Goal: Task Accomplishment & Management: Manage account settings

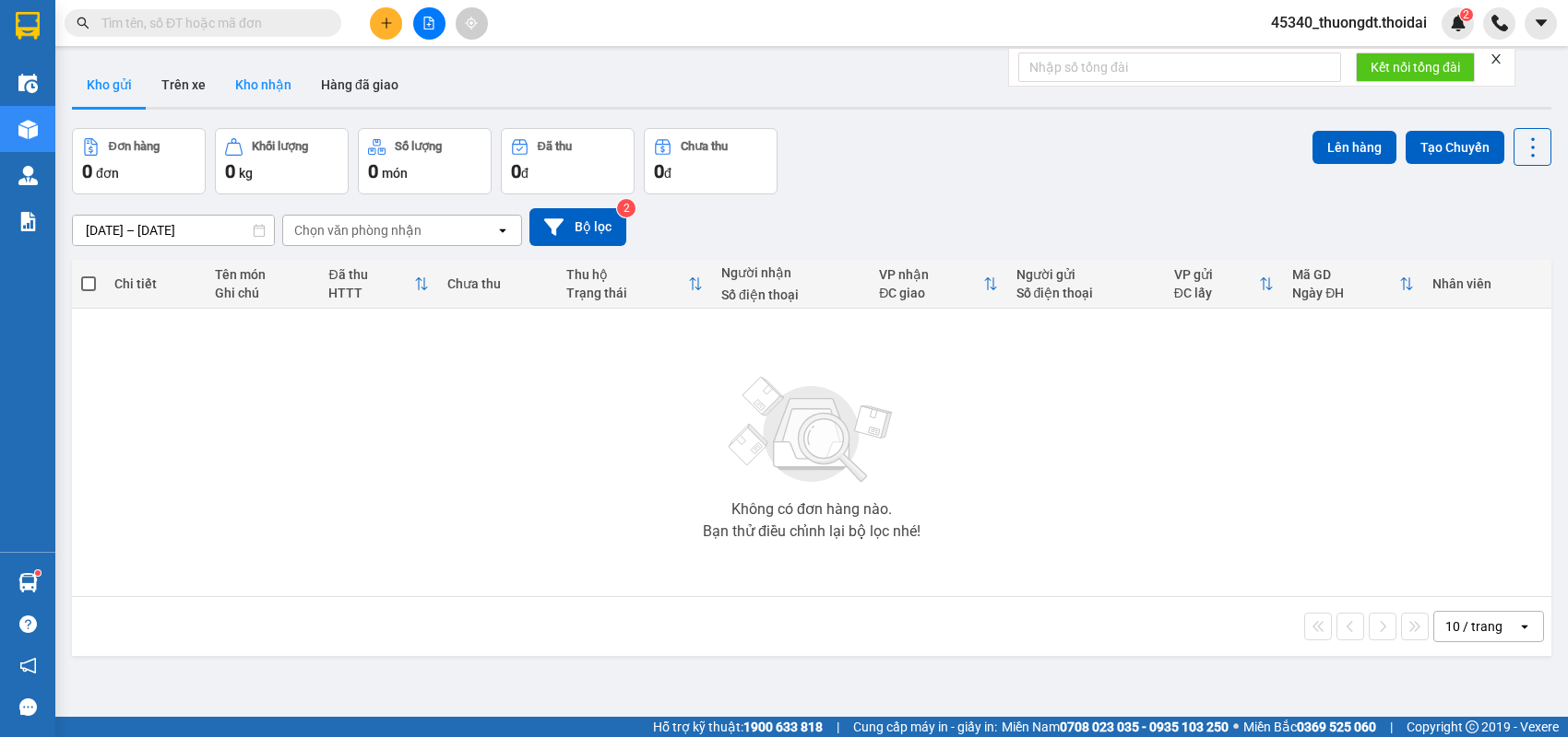
click at [263, 90] on button "Kho nhận" at bounding box center [263, 84] width 85 height 44
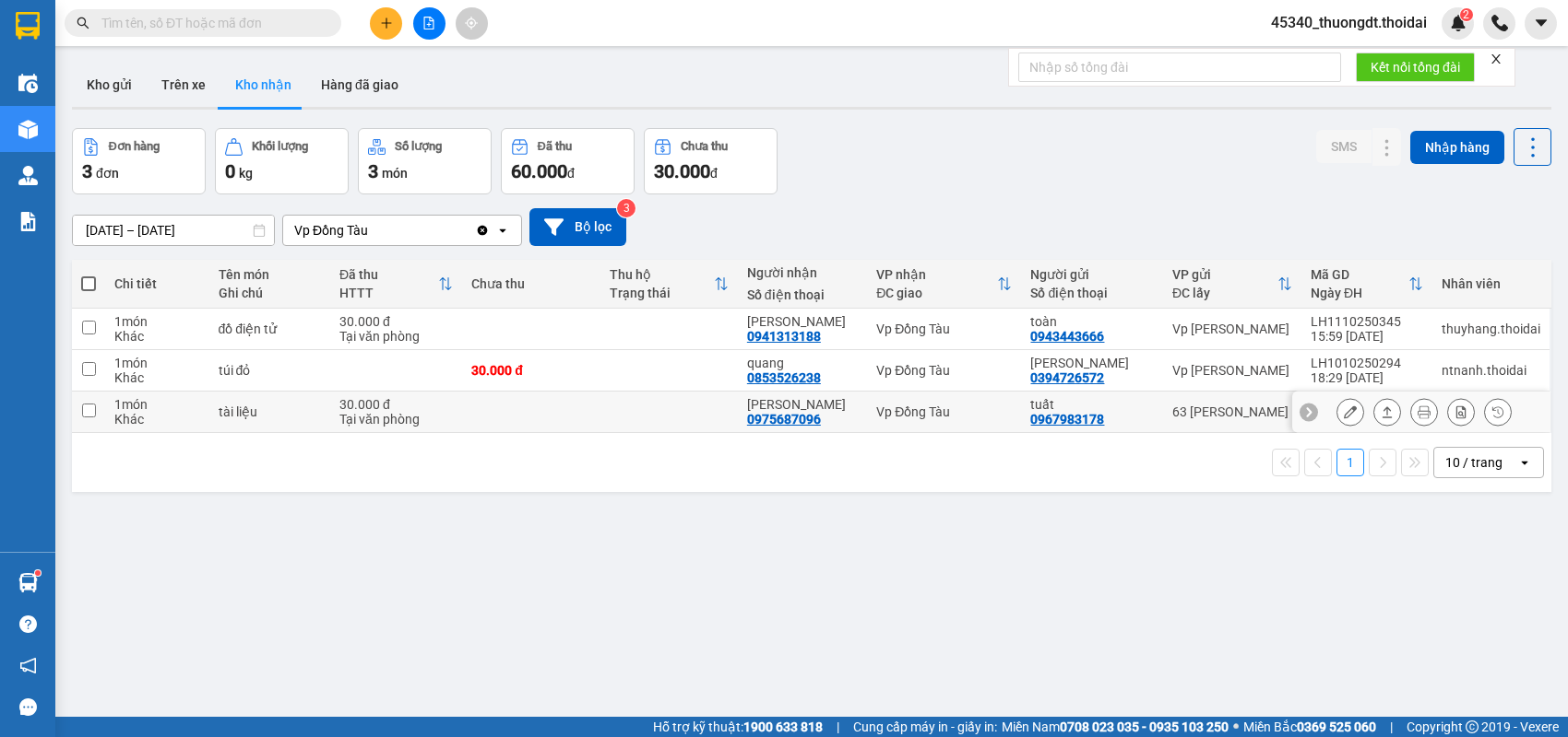
click at [1343, 415] on icon at bounding box center [1350, 412] width 13 height 13
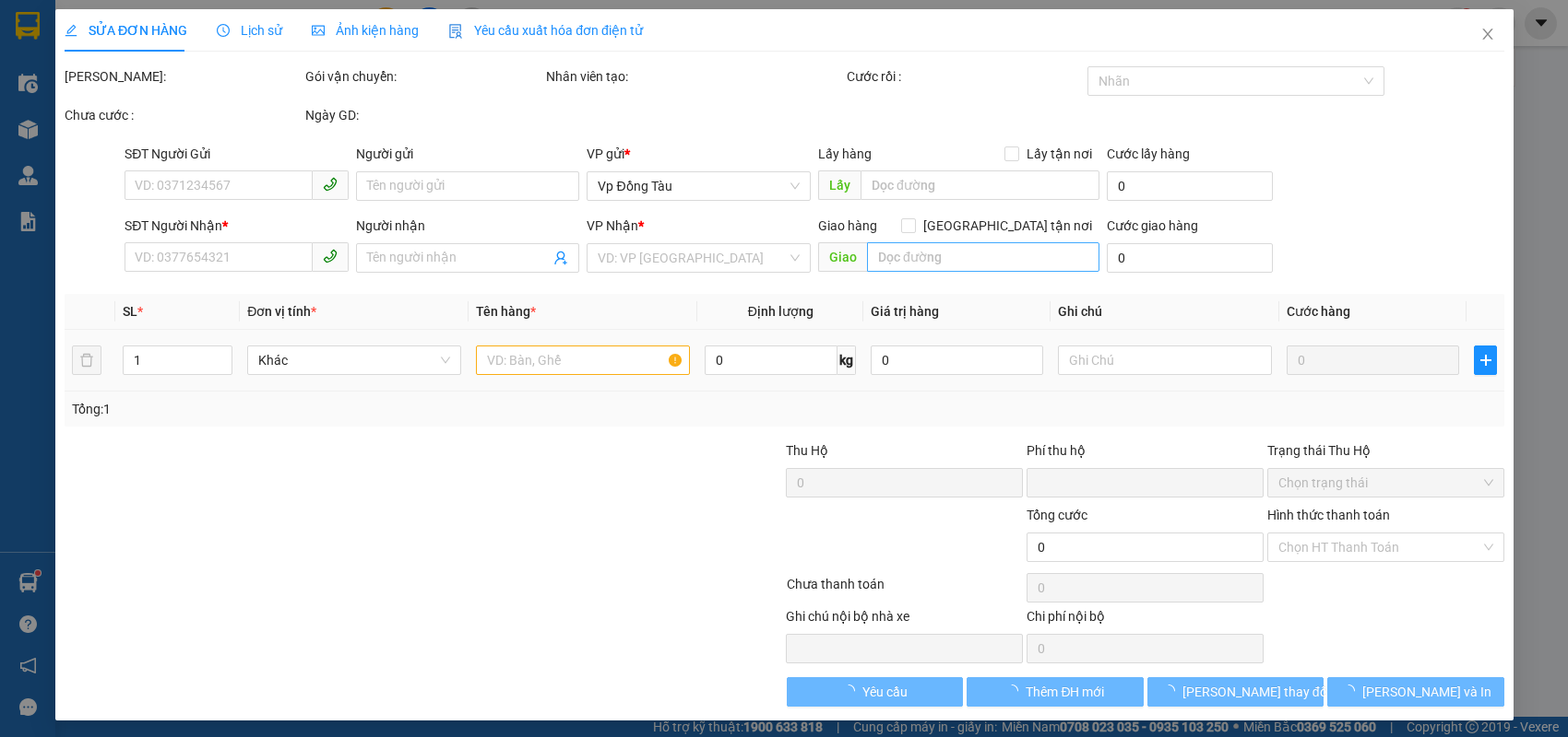
type input "0967983178"
type input "tuất"
type input "0975687096"
type input "[PERSON_NAME]"
type input "0"
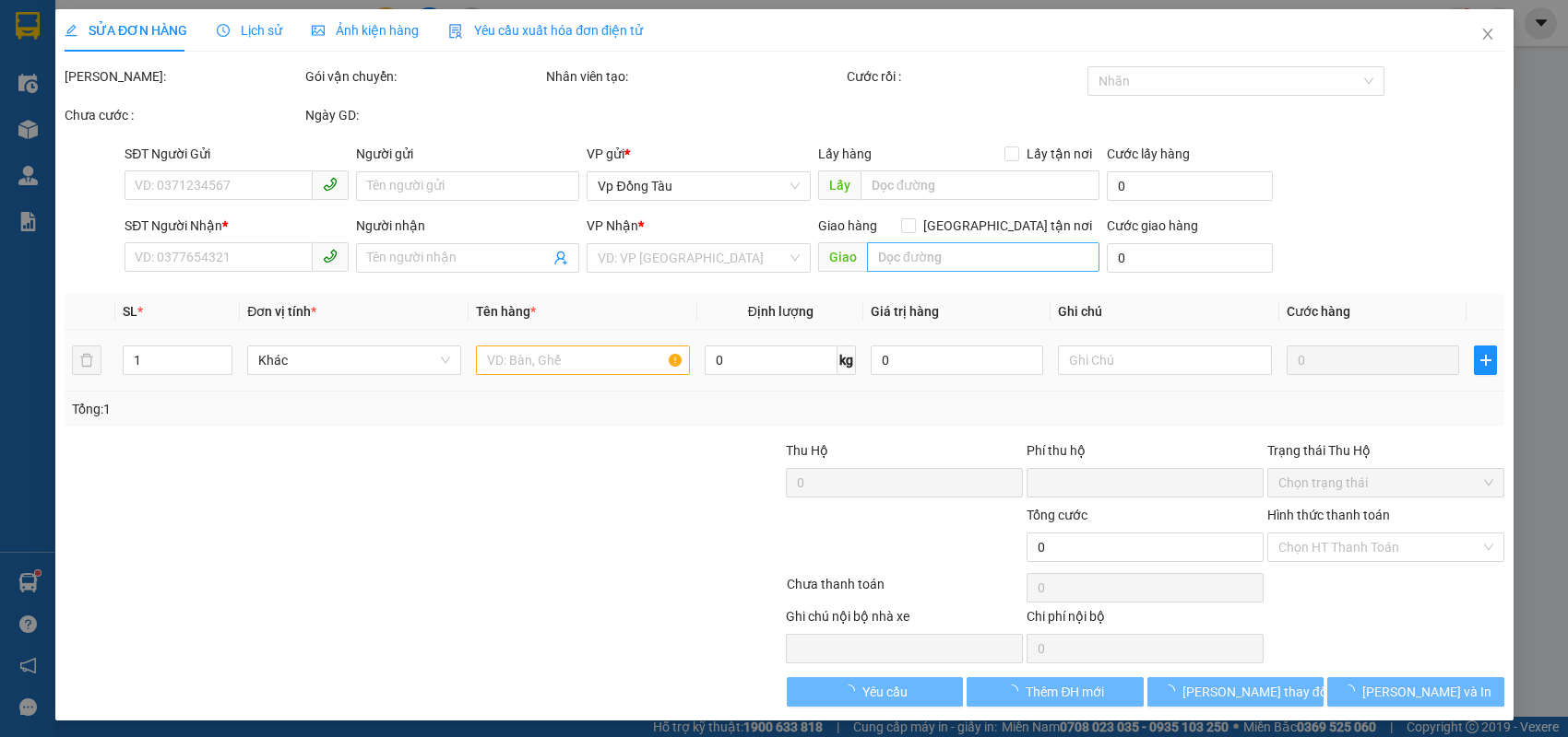
type input "30.000"
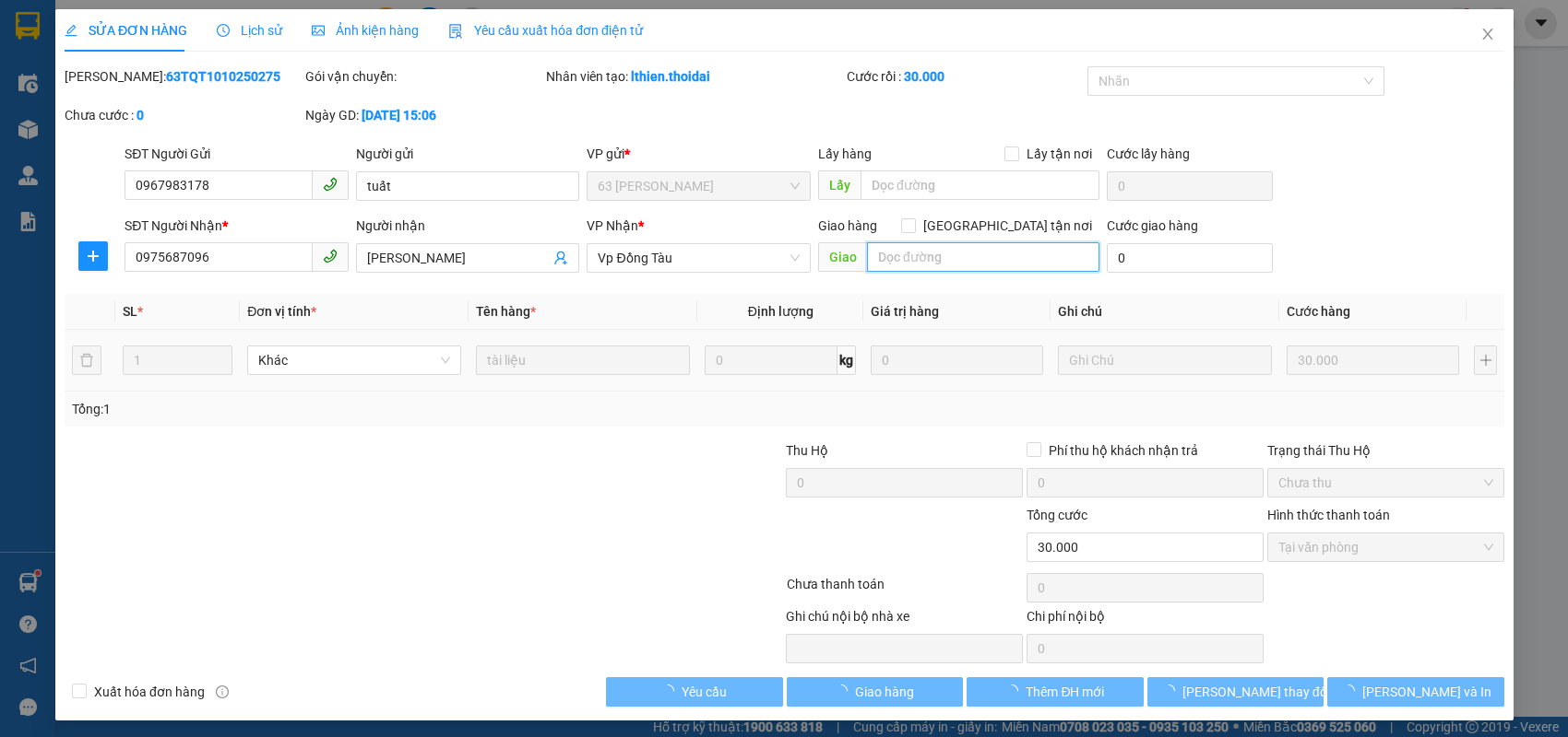
click at [940, 258] on input "text" at bounding box center [983, 256] width 232 height 29
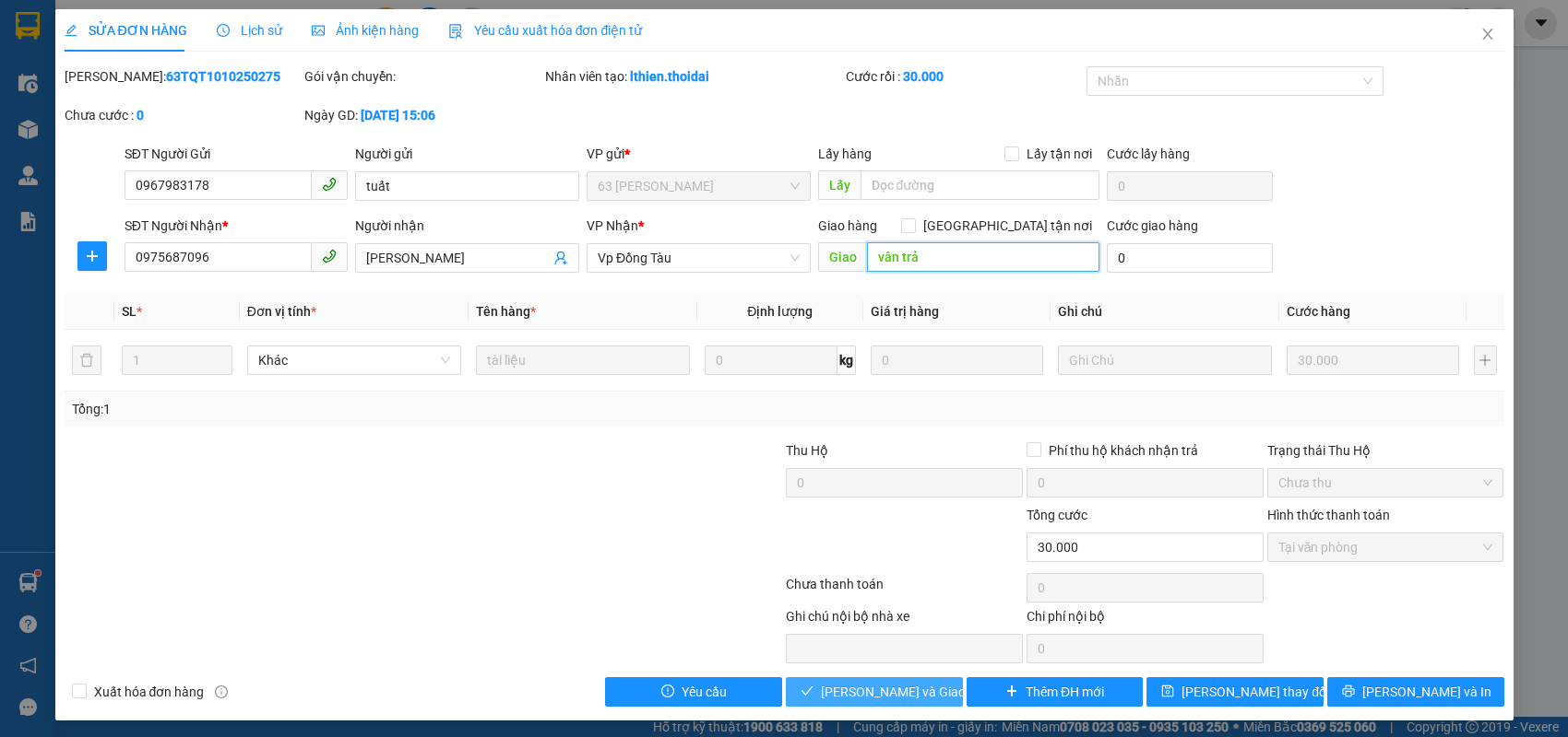
type input "vân trả"
click at [927, 691] on button "[PERSON_NAME] và Giao hàng" at bounding box center [874, 691] width 177 height 29
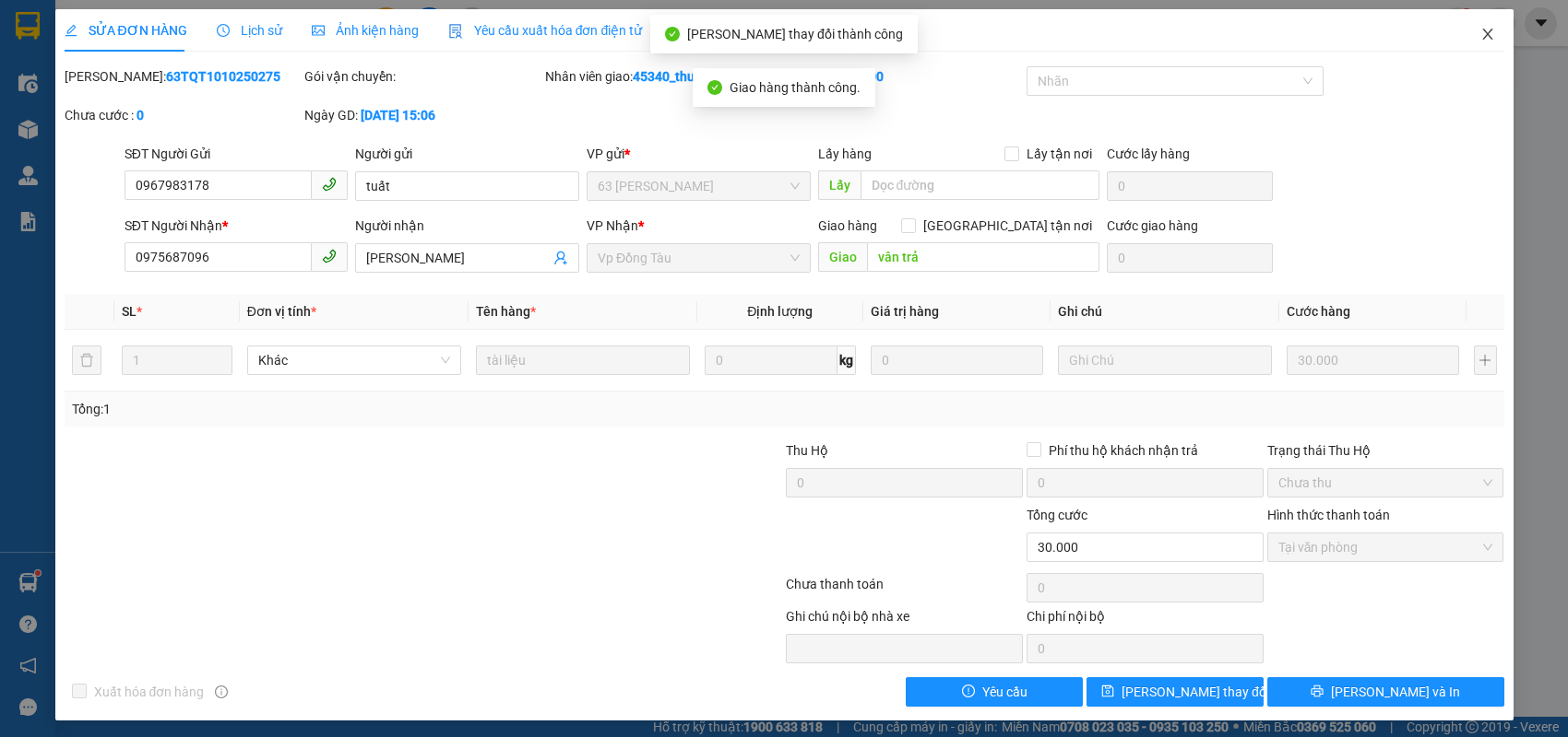
click at [1480, 34] on icon "close" at bounding box center [1487, 34] width 15 height 15
